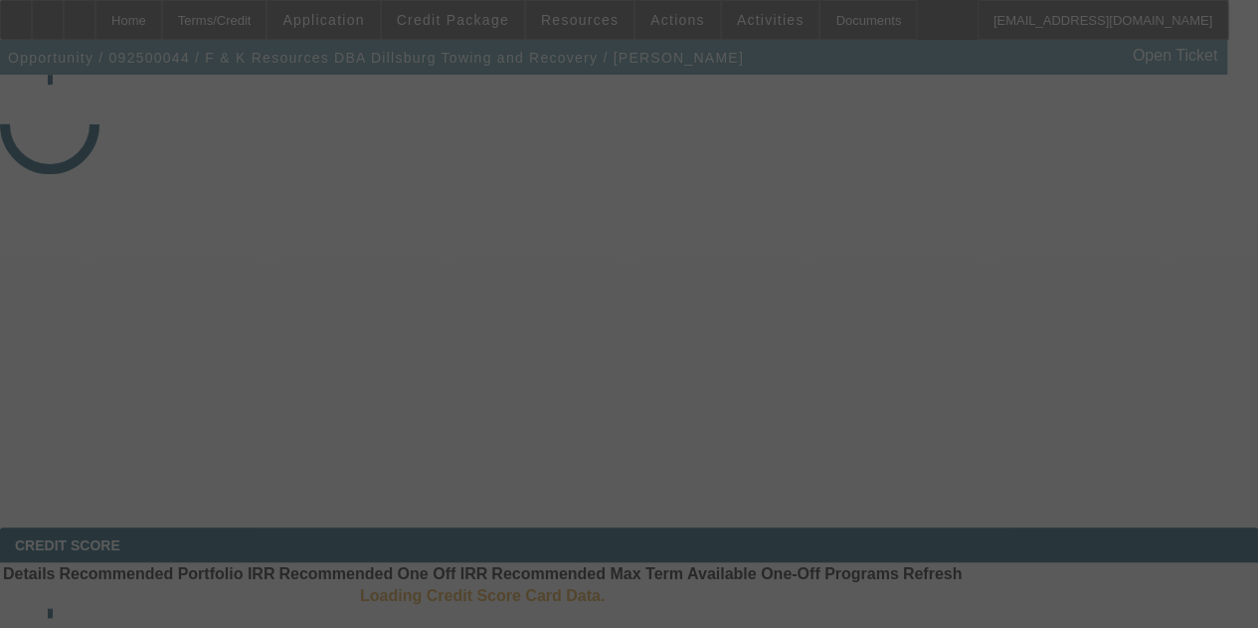
select select "4"
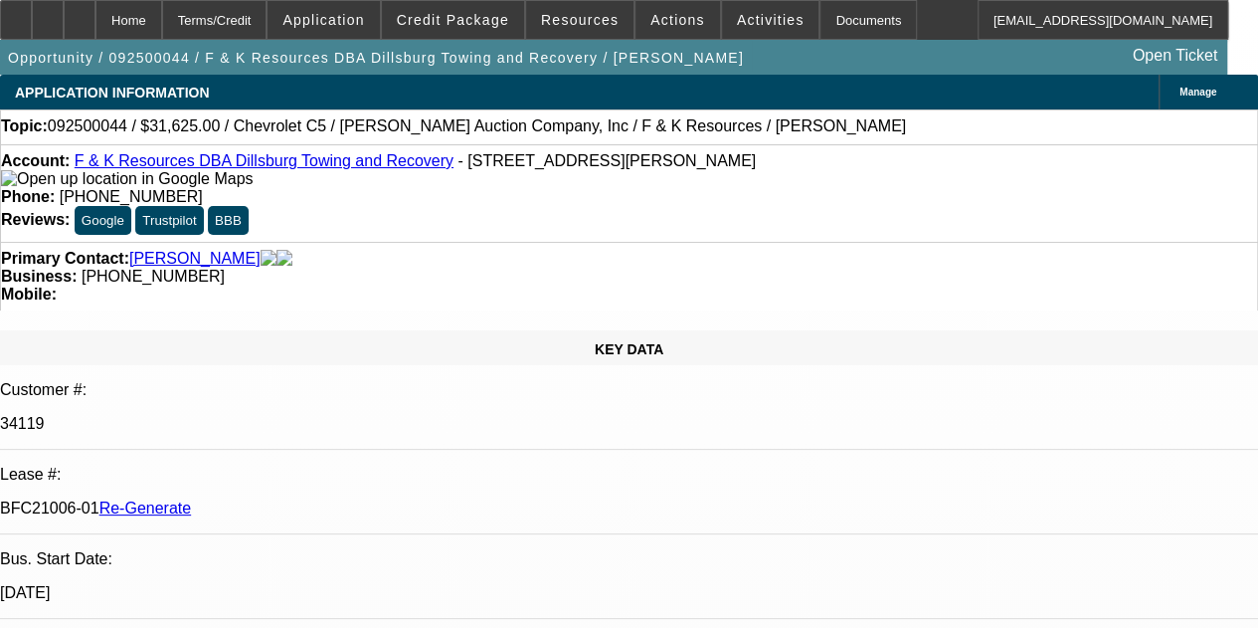
select select "0"
select select "3"
select select "0"
select select "6"
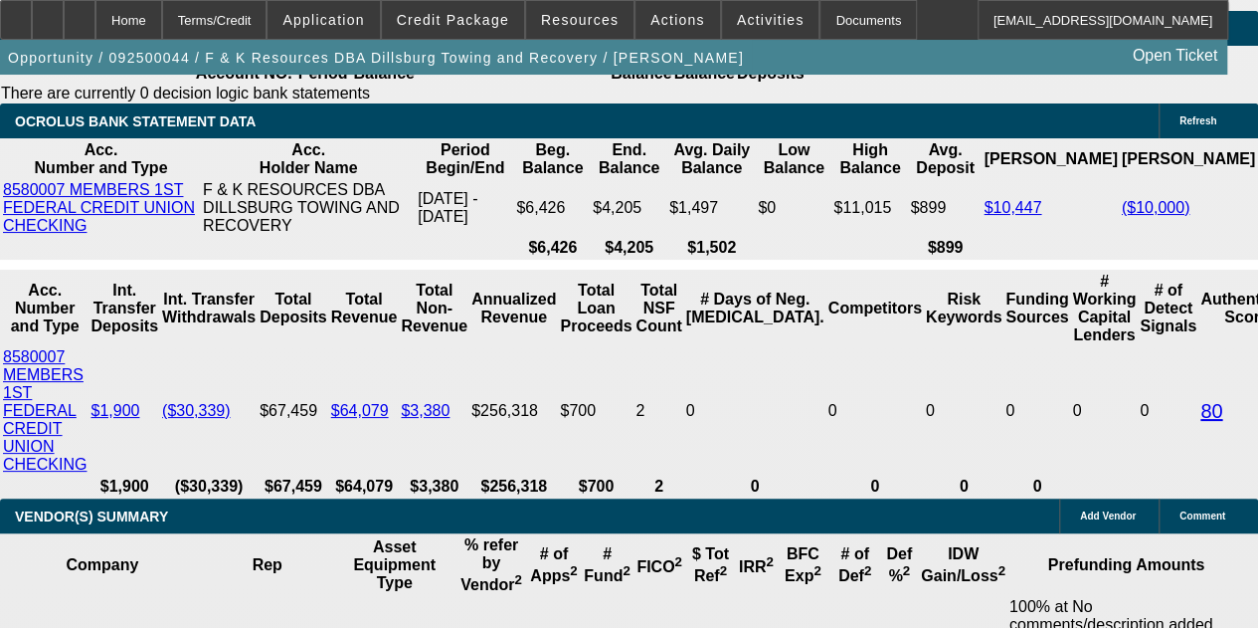
scroll to position [3958, 0]
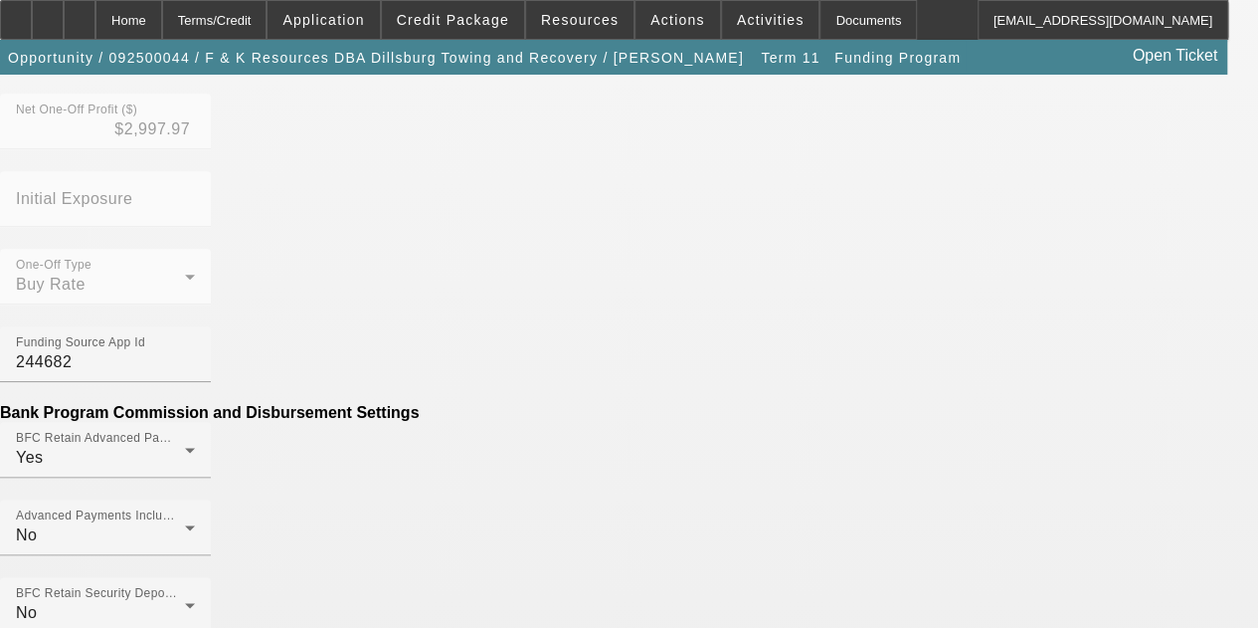
scroll to position [989, 0]
